Goal: Task Accomplishment & Management: Use online tool/utility

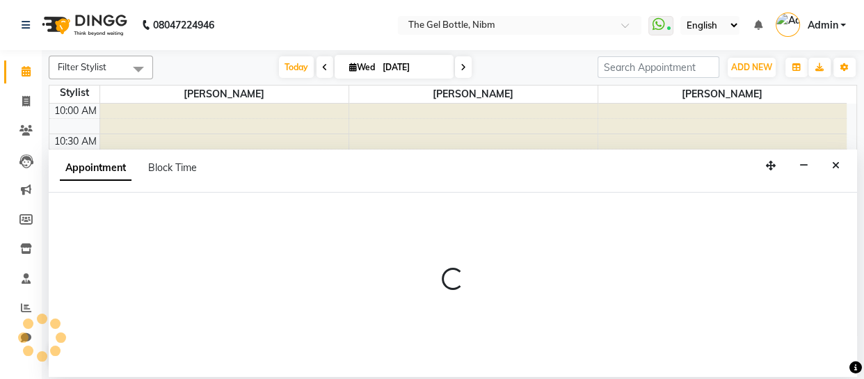
scroll to position [104, 0]
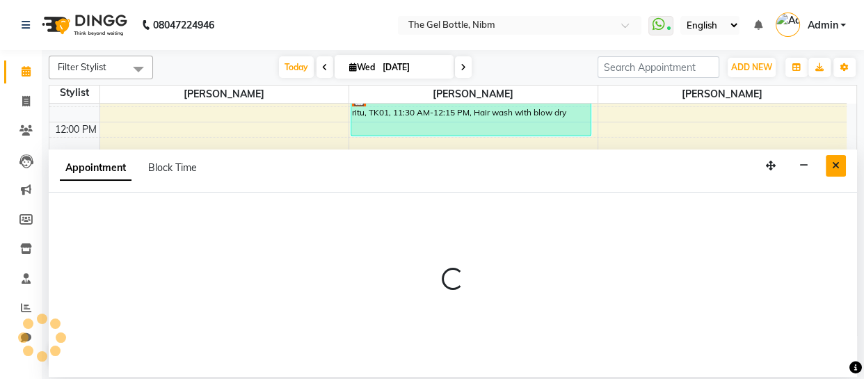
select select "78184"
select select "855"
select select "tentative"
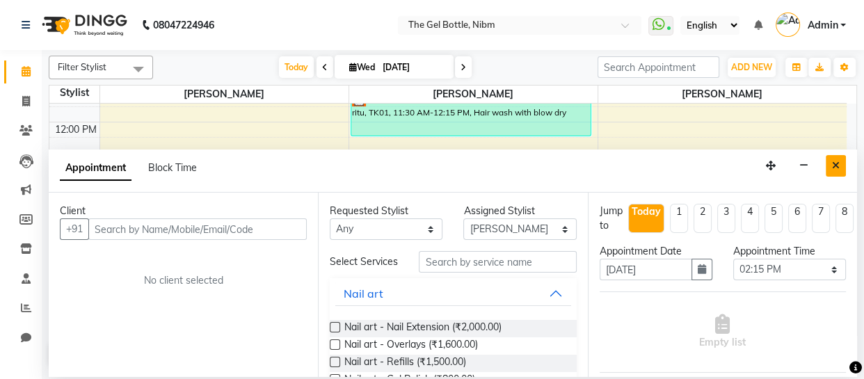
click at [835, 163] on icon "Close" at bounding box center [836, 166] width 8 height 10
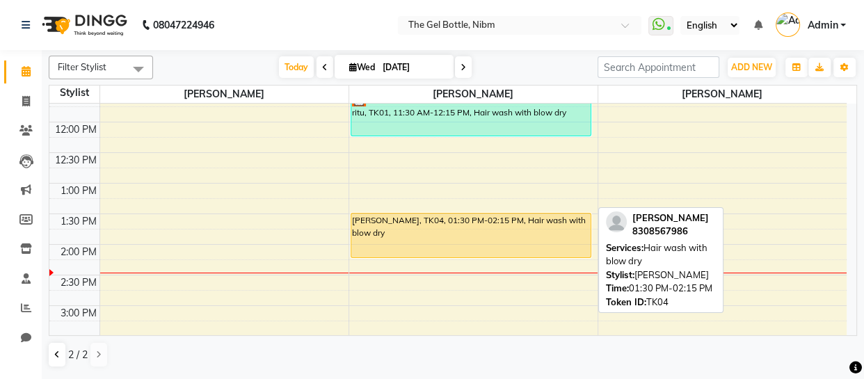
click at [477, 231] on div "[PERSON_NAME], TK04, 01:30 PM-02:15 PM, Hair wash with blow dry" at bounding box center [470, 236] width 239 height 44
select select "1"
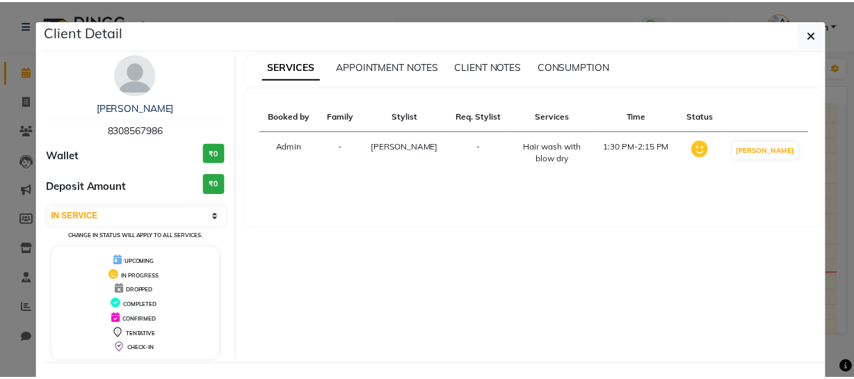
scroll to position [56, 0]
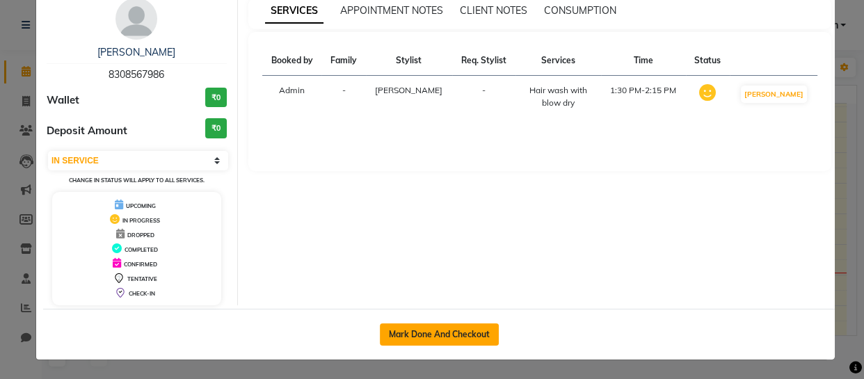
click at [422, 332] on button "Mark Done And Checkout" at bounding box center [439, 334] width 119 height 22
select select "service"
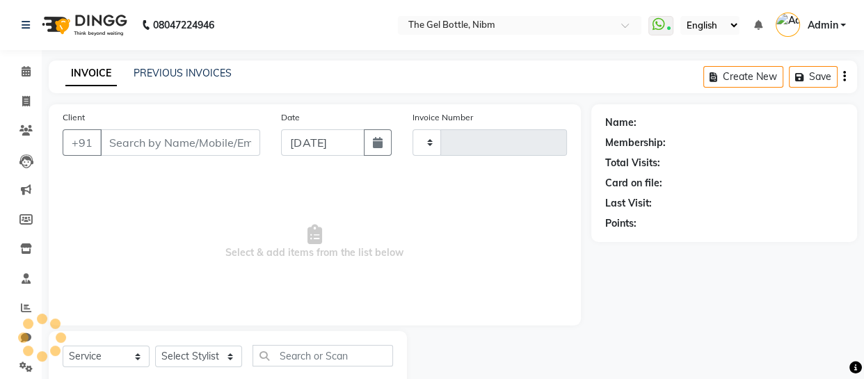
type input "0288"
select select "3"
select select "7762"
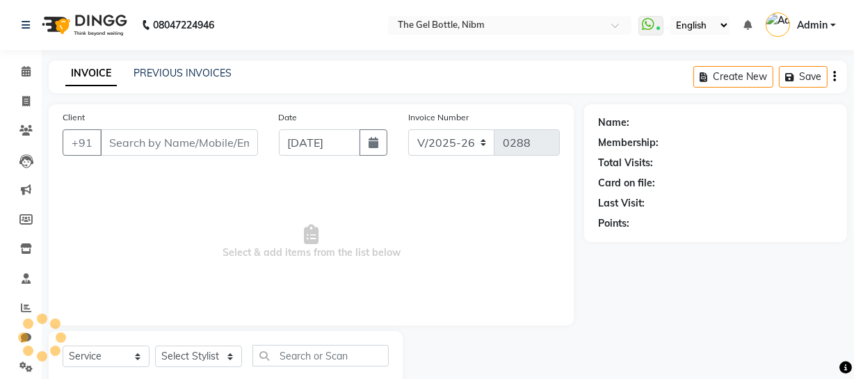
type input "8308567986"
select select "76368"
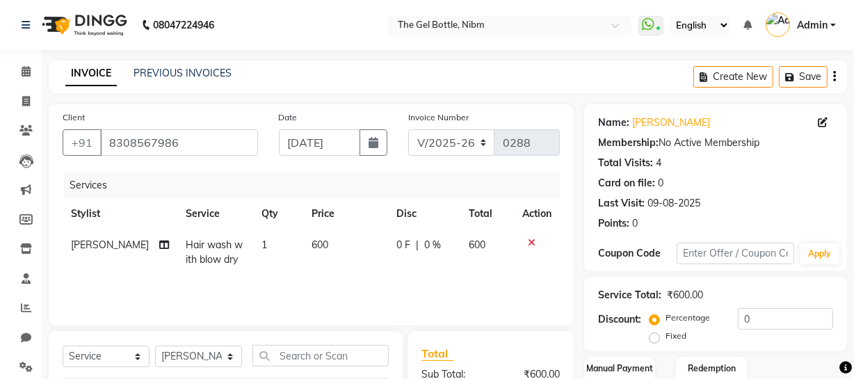
click at [325, 244] on td "600" at bounding box center [346, 253] width 86 height 46
select select "76368"
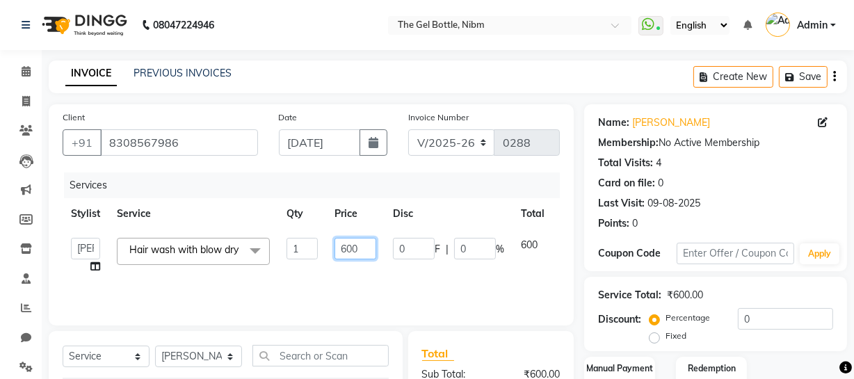
click at [345, 247] on input "600" at bounding box center [356, 249] width 42 height 22
type input "500"
click at [666, 336] on label "Fixed" at bounding box center [676, 336] width 21 height 13
click at [656, 336] on input "Fixed" at bounding box center [658, 336] width 10 height 10
radio input "true"
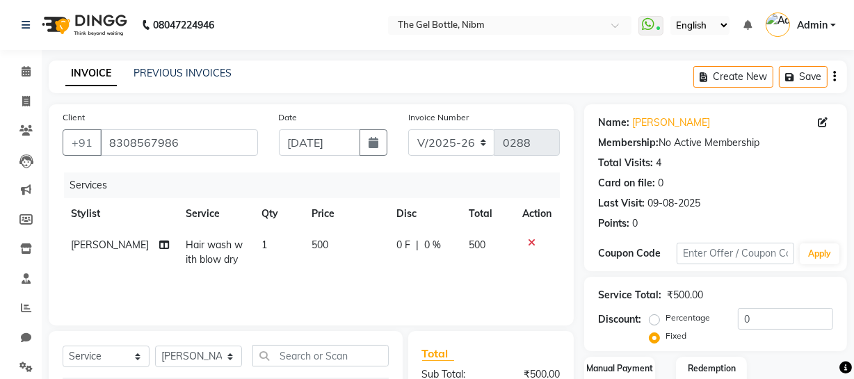
click at [787, 353] on div "Name: [PERSON_NAME] Membership: No Active Membership Total Visits: 4 Card on fi…" at bounding box center [720, 320] width 273 height 432
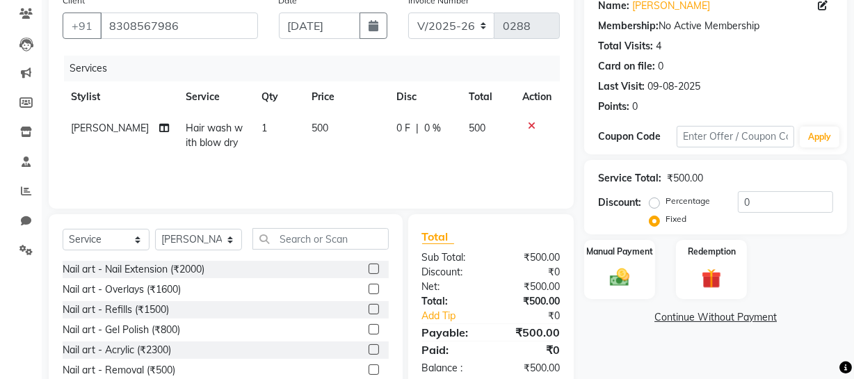
scroll to position [118, 0]
click at [618, 278] on img at bounding box center [619, 277] width 33 height 24
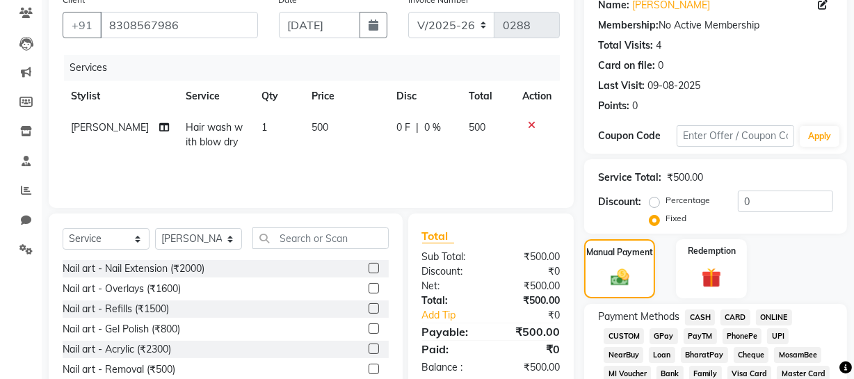
click at [702, 315] on span "CASH" at bounding box center [700, 318] width 30 height 16
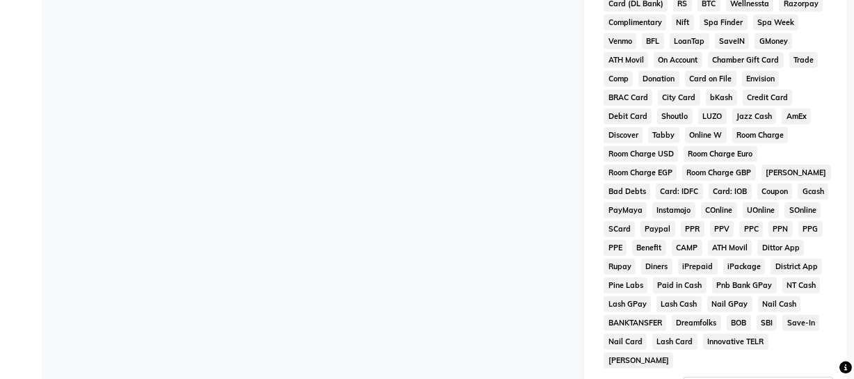
scroll to position [737, 0]
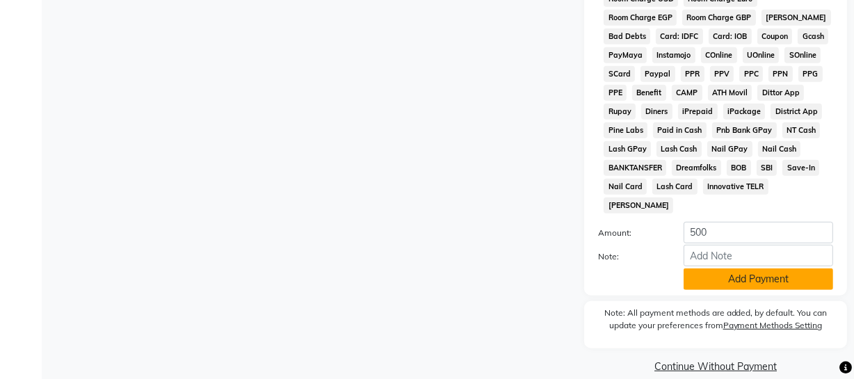
click at [761, 269] on button "Add Payment" at bounding box center [759, 280] width 150 height 22
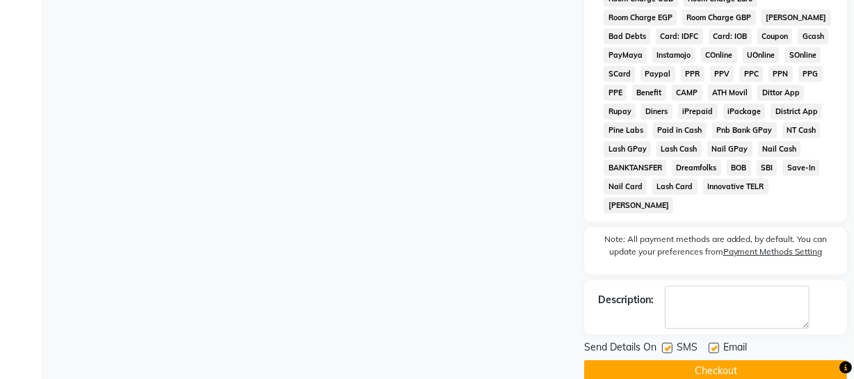
click at [712, 360] on button "Checkout" at bounding box center [715, 371] width 263 height 22
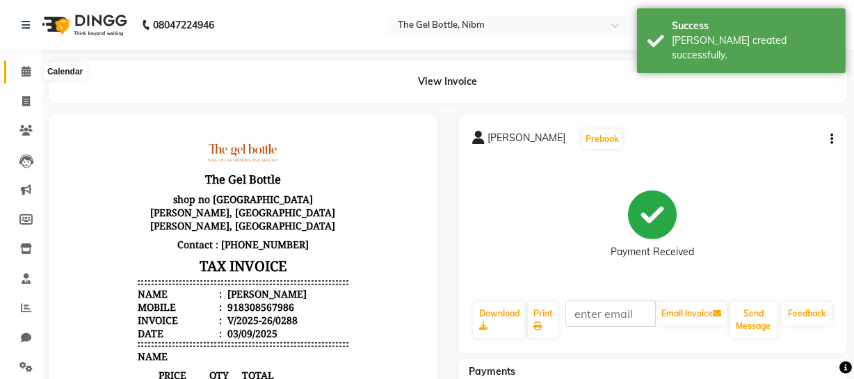
click at [28, 70] on icon at bounding box center [26, 71] width 9 height 10
